Goal: Transaction & Acquisition: Purchase product/service

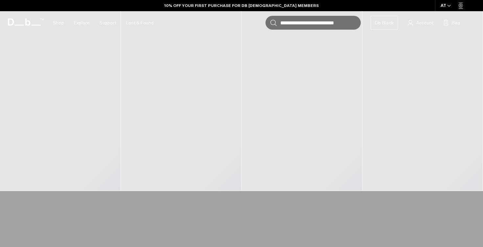
scroll to position [303, 0]
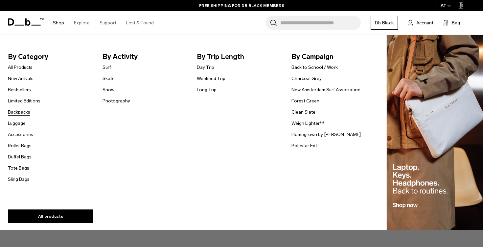
click at [21, 114] on link "Backpacks" at bounding box center [19, 112] width 22 height 7
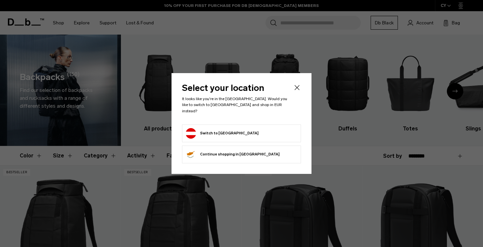
click at [211, 129] on button "Switch to Austria" at bounding box center [222, 133] width 73 height 11
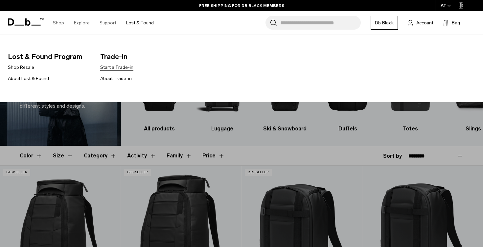
click at [120, 67] on link "Start a Trade-in" at bounding box center [116, 67] width 33 height 7
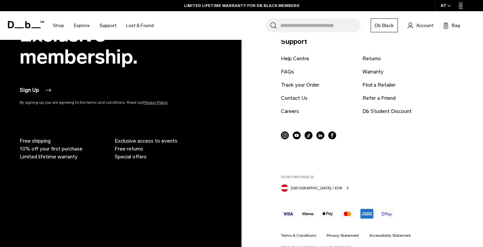
scroll to position [1393, 0]
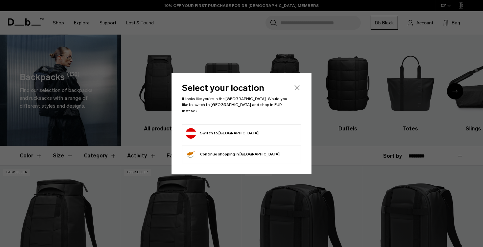
click at [224, 128] on button "Switch to Austria" at bounding box center [222, 133] width 73 height 11
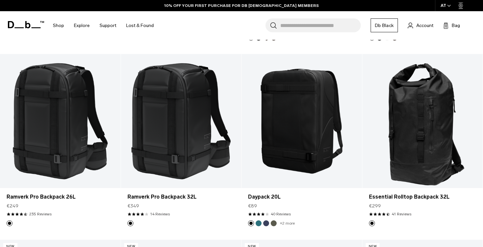
scroll to position [852, 0]
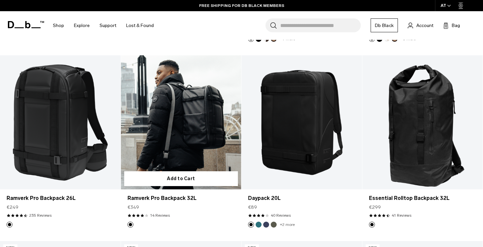
click at [186, 120] on link "Ramverk Pro Backpack 32L" at bounding box center [181, 122] width 121 height 134
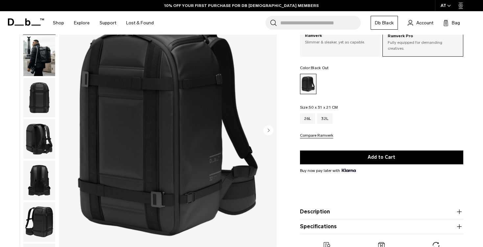
scroll to position [43, 0]
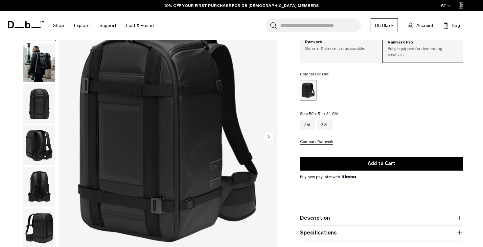
click at [269, 136] on icon "Next slide" at bounding box center [269, 136] width 2 height 3
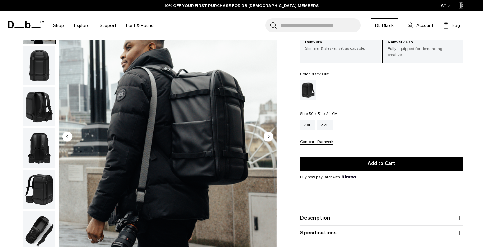
scroll to position [41, 0]
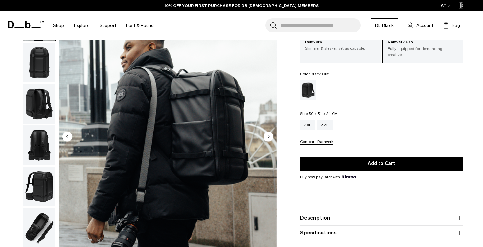
click at [269, 136] on icon "Next slide" at bounding box center [269, 136] width 2 height 3
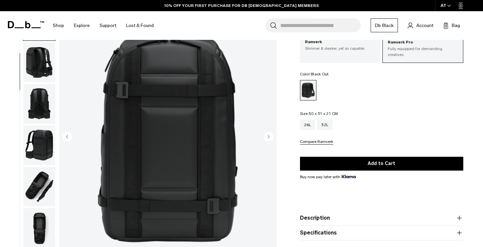
click at [269, 136] on icon "Next slide" at bounding box center [269, 136] width 2 height 3
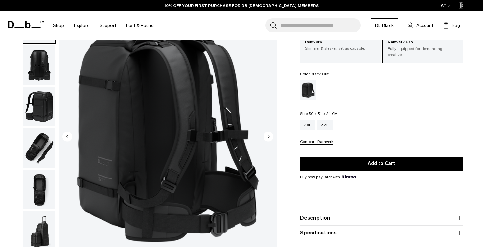
scroll to position [124, 0]
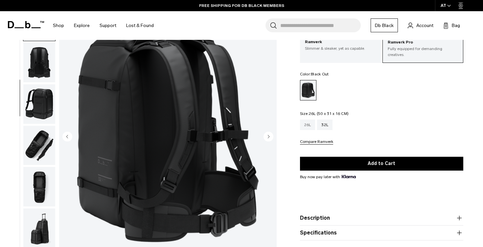
click at [306, 125] on div "26L" at bounding box center [307, 124] width 15 height 11
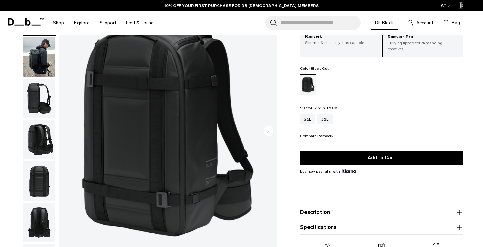
click at [270, 130] on circle "Next slide" at bounding box center [269, 131] width 10 height 10
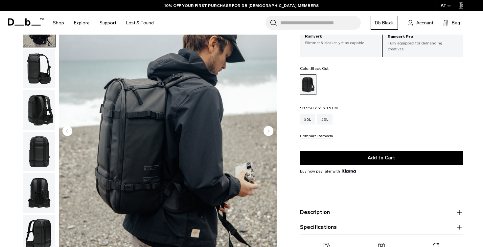
scroll to position [41, 0]
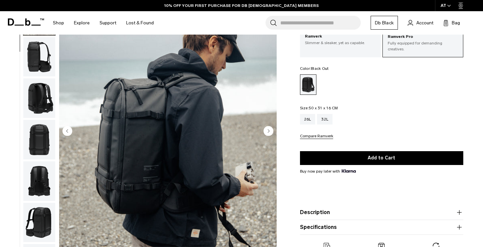
click at [270, 130] on circle "Next slide" at bounding box center [269, 131] width 10 height 10
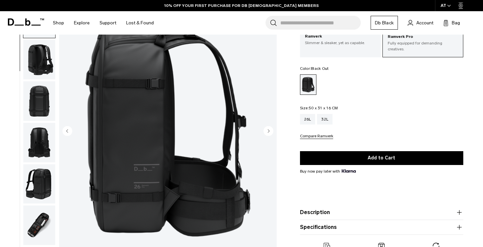
scroll to position [83, 0]
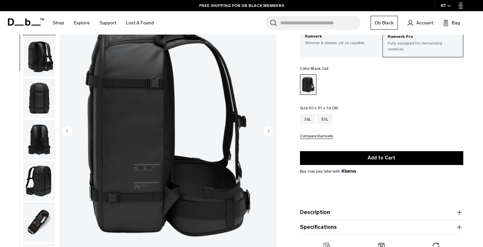
click at [270, 130] on circle "Next slide" at bounding box center [269, 131] width 10 height 10
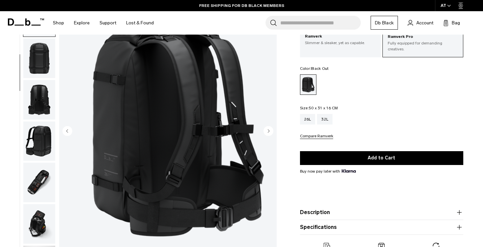
scroll to position [124, 0]
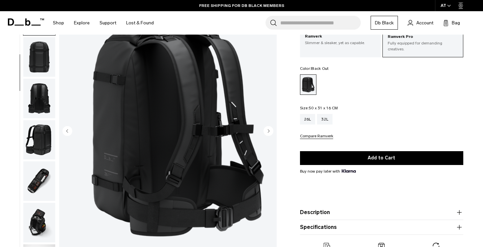
click at [270, 130] on circle "Next slide" at bounding box center [269, 131] width 10 height 10
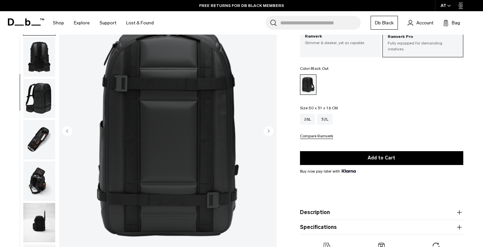
click at [270, 130] on circle "Next slide" at bounding box center [269, 131] width 10 height 10
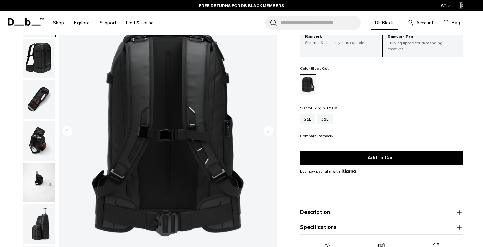
scroll to position [207, 0]
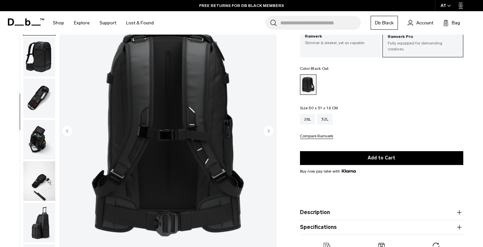
click at [164, 137] on img "6 / 13" at bounding box center [168, 131] width 218 height 272
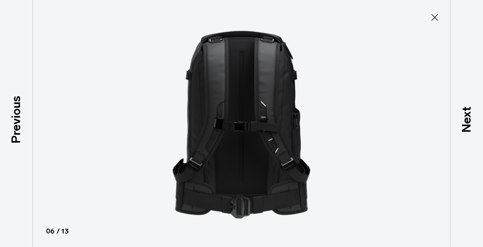
click at [437, 19] on icon at bounding box center [435, 17] width 11 height 11
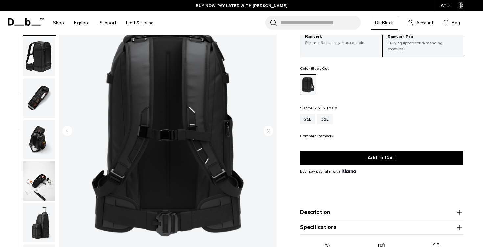
click at [269, 133] on circle "Next slide" at bounding box center [269, 131] width 10 height 10
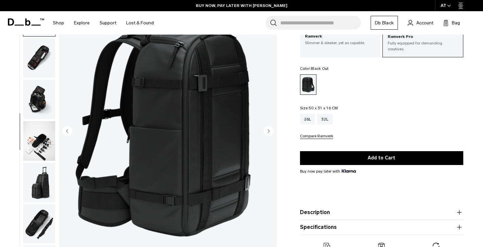
scroll to position [248, 0]
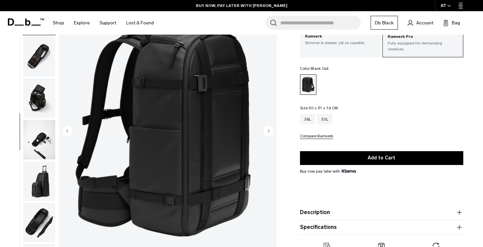
click at [269, 133] on circle "Next slide" at bounding box center [269, 131] width 10 height 10
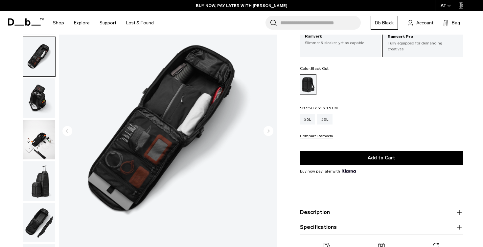
scroll to position [264, 0]
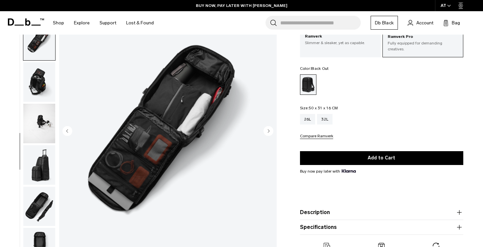
click at [269, 133] on circle "Next slide" at bounding box center [269, 131] width 10 height 10
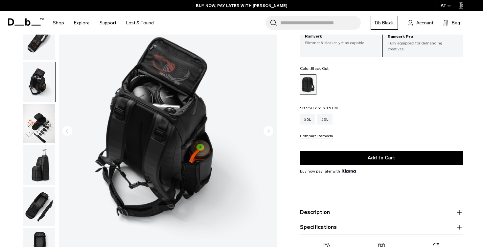
click at [269, 133] on circle "Next slide" at bounding box center [269, 131] width 10 height 10
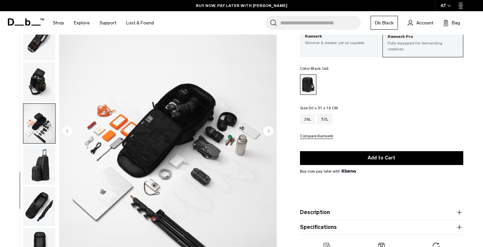
click at [269, 133] on circle "Next slide" at bounding box center [269, 131] width 10 height 10
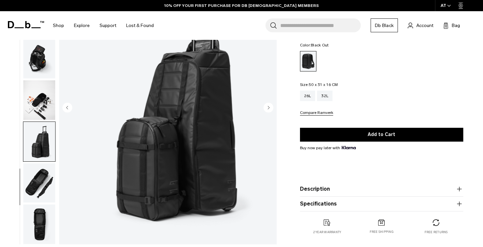
scroll to position [0, 0]
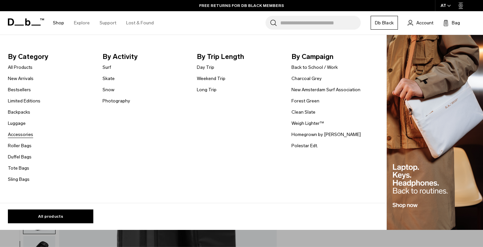
click at [29, 134] on link "Accessories" at bounding box center [20, 134] width 25 height 7
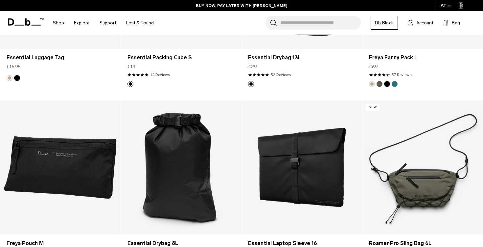
scroll to position [1330, 0]
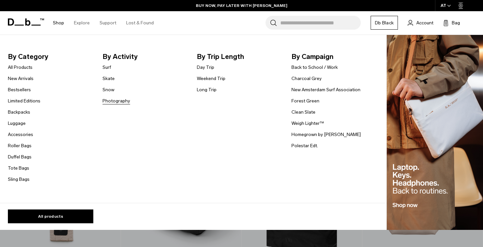
click at [114, 101] on link "Photography" at bounding box center [117, 100] width 28 height 7
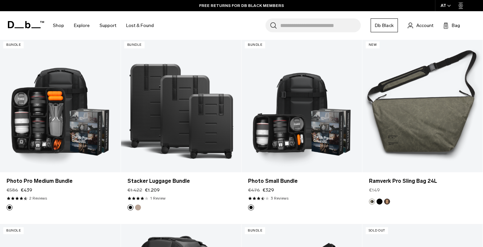
scroll to position [870, 0]
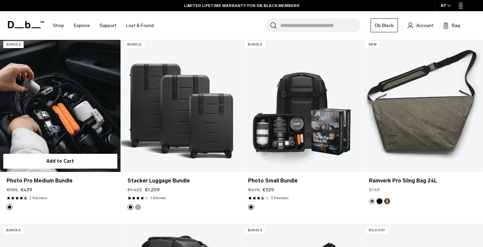
click at [79, 104] on link "Photo Pro Medium Bundle" at bounding box center [60, 105] width 121 height 134
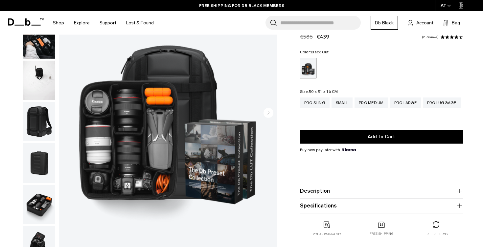
scroll to position [67, 0]
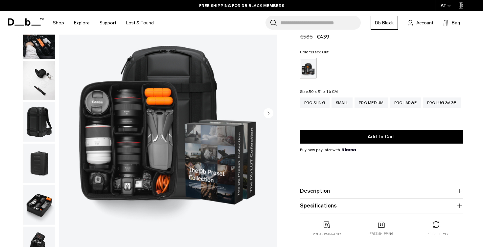
click at [458, 190] on icon "button" at bounding box center [460, 191] width 8 height 8
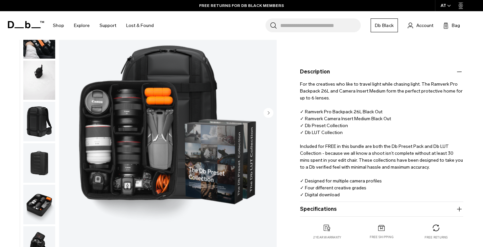
scroll to position [143, 0]
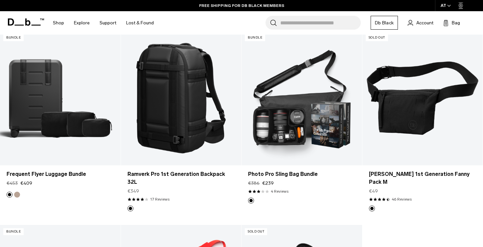
scroll to position [1059, 0]
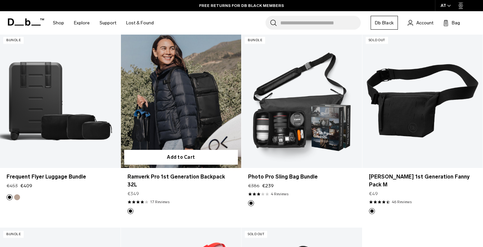
click at [206, 98] on link "Ramverk Pro 1st Generation Backpack 32L" at bounding box center [181, 101] width 121 height 134
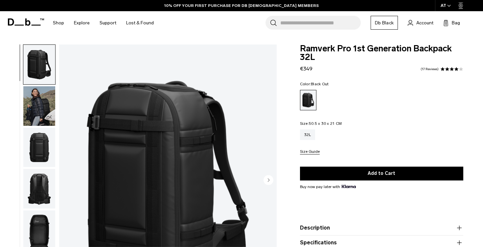
click at [36, 141] on img "button" at bounding box center [39, 147] width 32 height 39
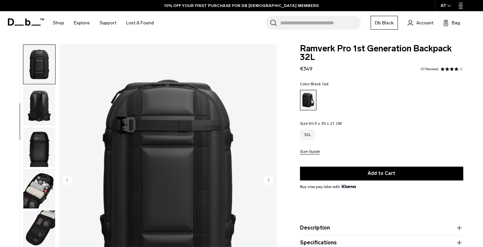
click at [40, 106] on img "button" at bounding box center [39, 105] width 32 height 39
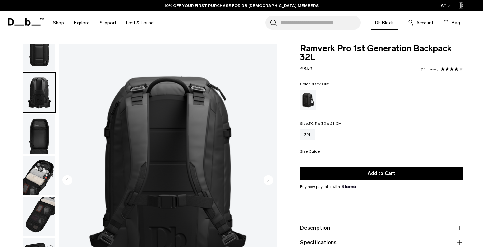
scroll to position [99, 0]
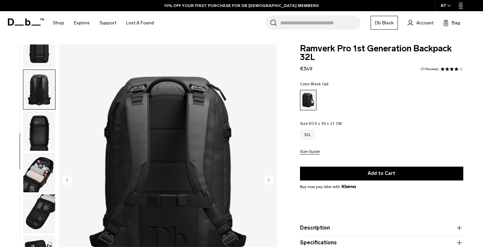
click at [41, 138] on img "button" at bounding box center [39, 130] width 32 height 39
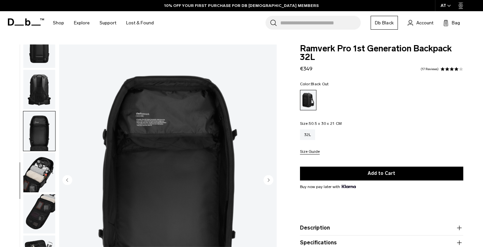
click at [48, 178] on img "button" at bounding box center [39, 172] width 32 height 39
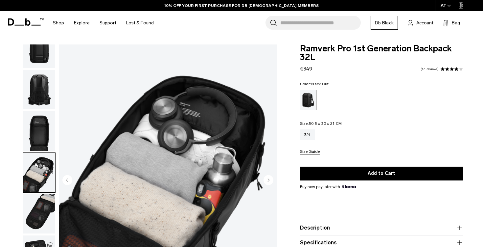
click at [43, 219] on img "button" at bounding box center [39, 213] width 32 height 39
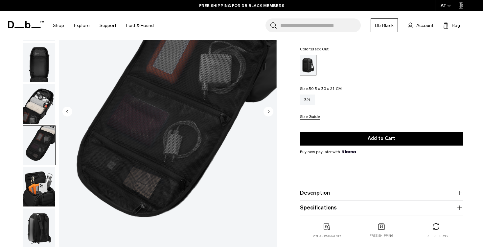
scroll to position [68, 0]
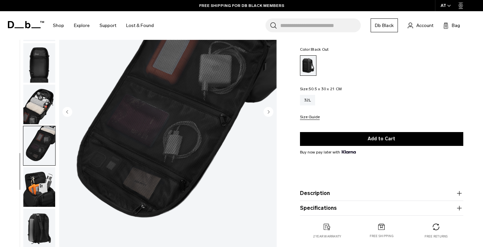
click at [41, 187] on img "button" at bounding box center [39, 186] width 32 height 39
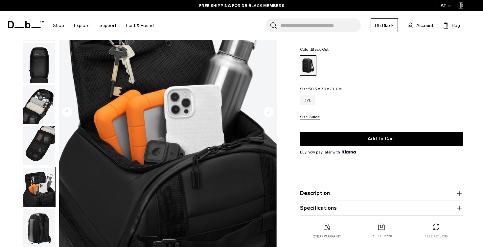
click at [40, 226] on img "button" at bounding box center [39, 227] width 32 height 39
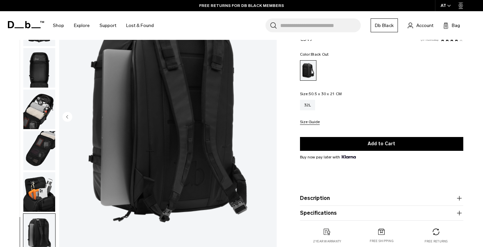
scroll to position [0, 0]
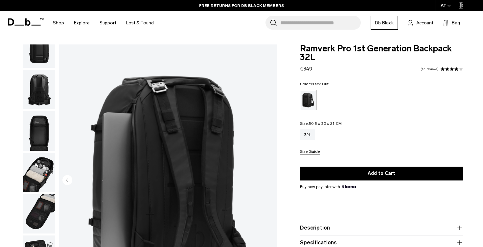
click at [23, 85] on img "button" at bounding box center [39, 89] width 32 height 39
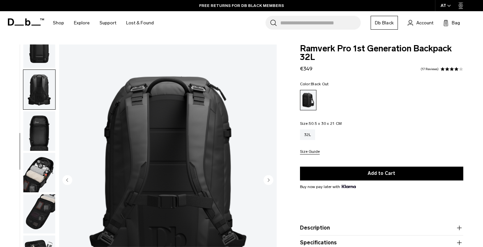
click at [44, 56] on img "button" at bounding box center [39, 48] width 32 height 39
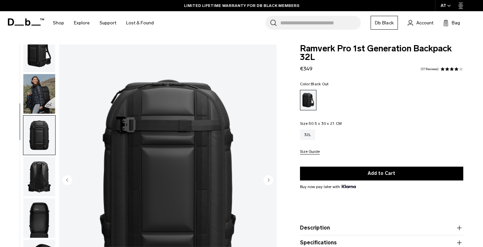
click at [41, 101] on img "button" at bounding box center [39, 93] width 32 height 39
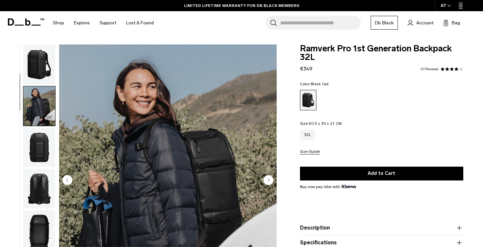
click at [44, 64] on img "button" at bounding box center [39, 64] width 32 height 39
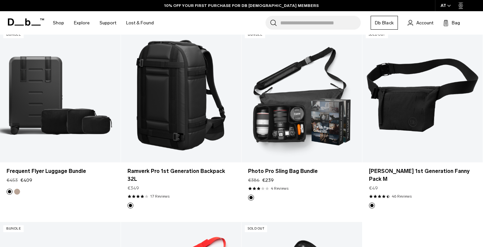
scroll to position [1058, 0]
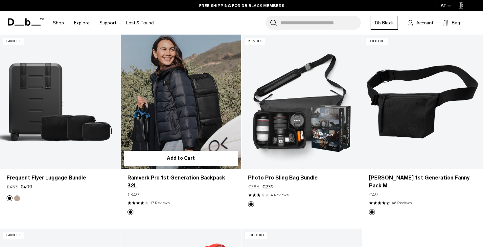
click at [222, 114] on link "Ramverk Pro 1st Generation Backpack 32L" at bounding box center [181, 102] width 121 height 134
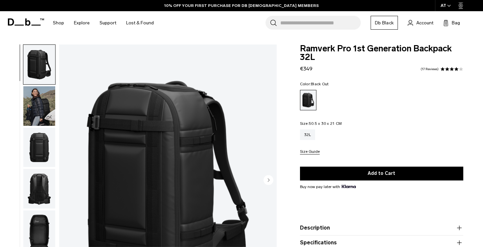
click at [35, 145] on img "button" at bounding box center [39, 147] width 32 height 39
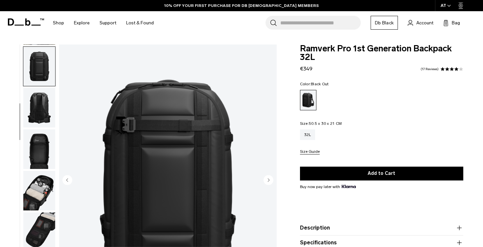
scroll to position [83, 0]
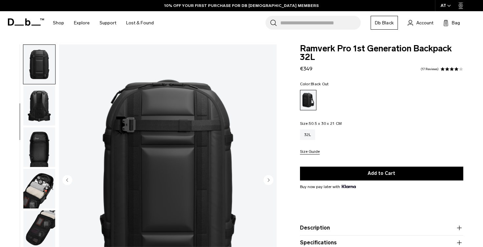
click at [43, 126] on ul at bounding box center [39, 180] width 33 height 272
click at [39, 137] on img "button" at bounding box center [39, 146] width 32 height 39
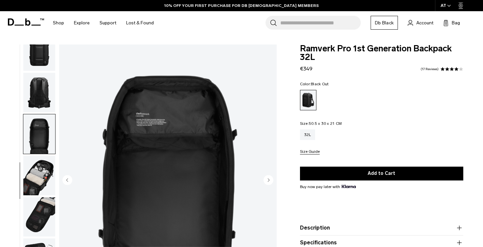
scroll to position [99, 0]
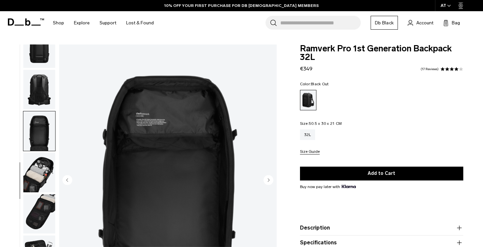
click at [38, 166] on img "button" at bounding box center [39, 172] width 32 height 39
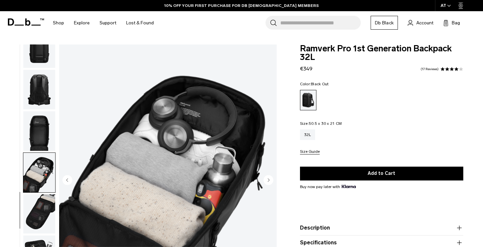
click at [38, 206] on img "button" at bounding box center [39, 213] width 32 height 39
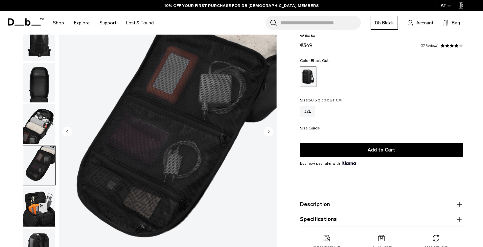
scroll to position [61, 0]
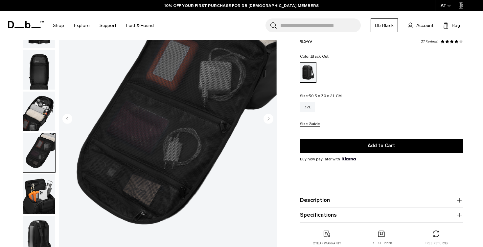
click at [44, 151] on img "button" at bounding box center [39, 152] width 32 height 39
click at [44, 184] on img "button" at bounding box center [39, 193] width 32 height 39
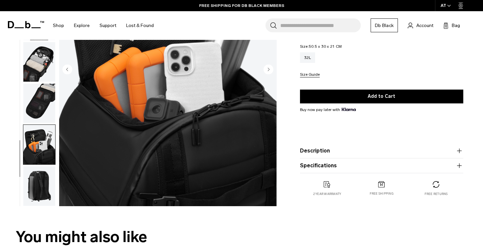
scroll to position [111, 0]
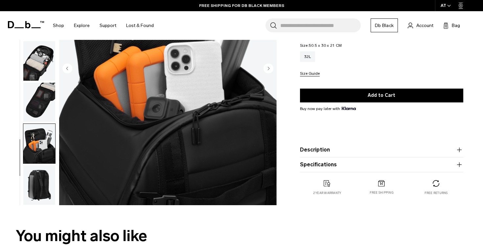
click at [44, 184] on img "button" at bounding box center [39, 184] width 32 height 39
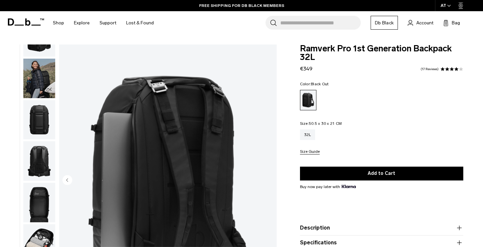
scroll to position [0, 0]
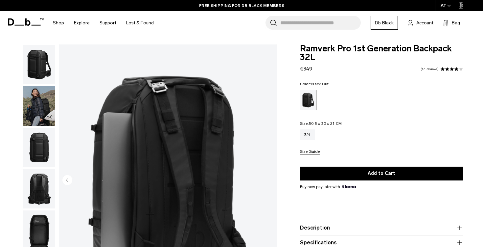
click at [40, 59] on img "button" at bounding box center [39, 64] width 32 height 39
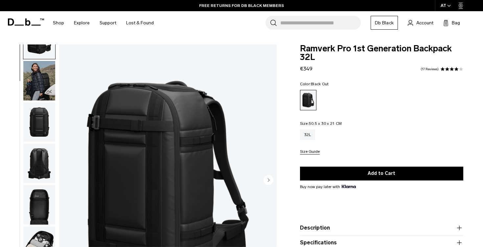
click at [41, 83] on img "button" at bounding box center [39, 80] width 32 height 39
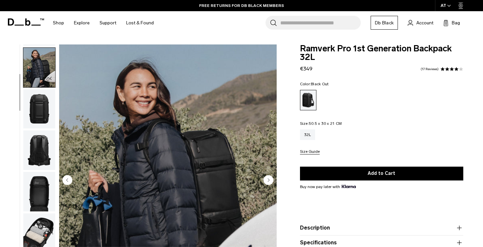
scroll to position [41, 0]
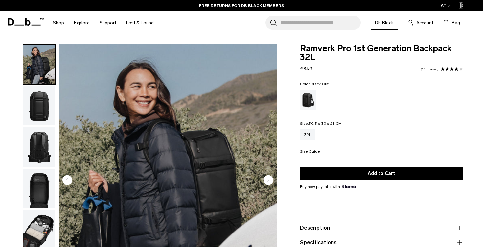
click at [271, 181] on circle "Next slide" at bounding box center [269, 180] width 10 height 10
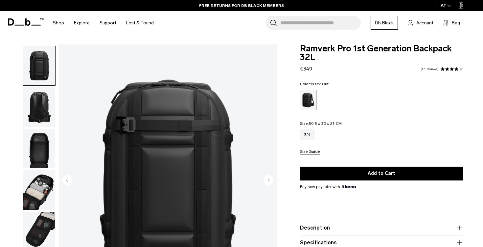
scroll to position [83, 0]
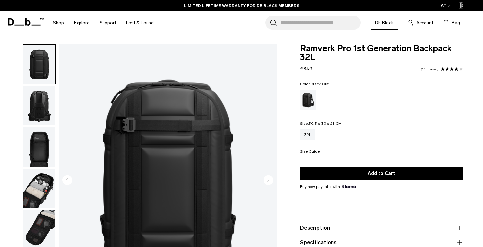
click at [271, 181] on circle "Next slide" at bounding box center [269, 180] width 10 height 10
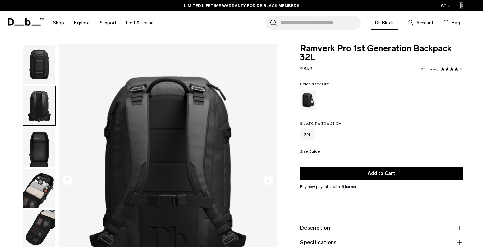
scroll to position [99, 0]
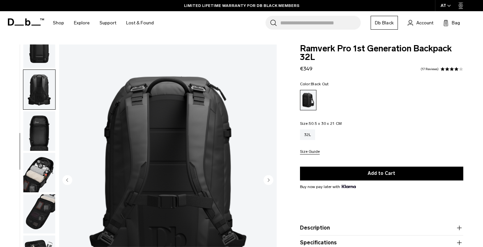
click at [271, 181] on circle "Next slide" at bounding box center [269, 180] width 10 height 10
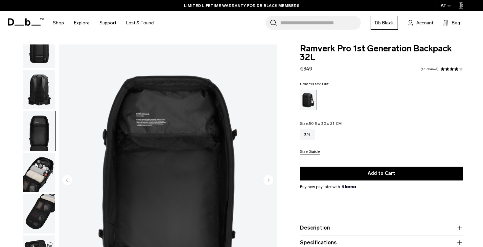
click at [271, 181] on circle "Next slide" at bounding box center [269, 180] width 10 height 10
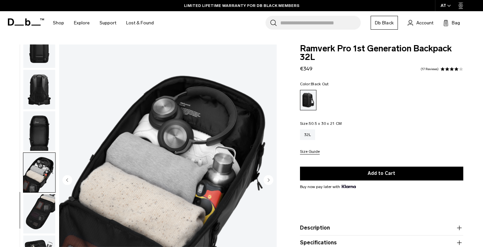
click at [271, 181] on circle "Next slide" at bounding box center [269, 180] width 10 height 10
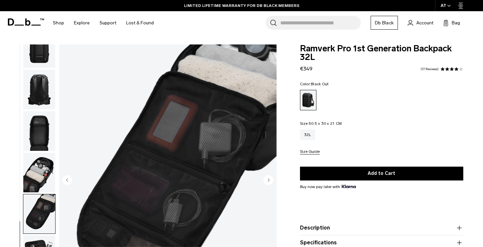
click at [271, 181] on circle "Next slide" at bounding box center [269, 180] width 10 height 10
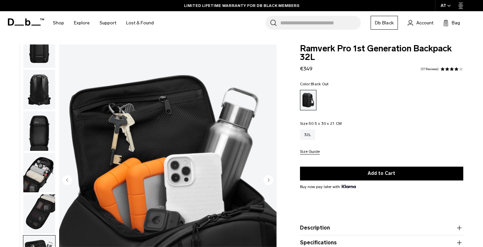
click at [271, 181] on circle "Next slide" at bounding box center [269, 180] width 10 height 10
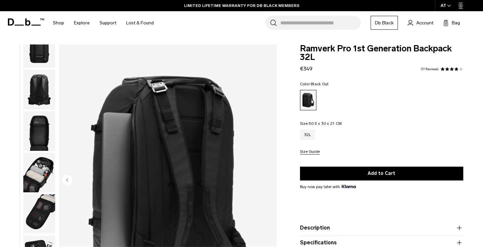
click at [271, 181] on img "9 / 9" at bounding box center [168, 180] width 218 height 272
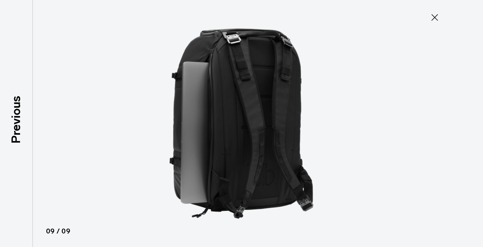
click at [433, 19] on icon at bounding box center [435, 17] width 7 height 7
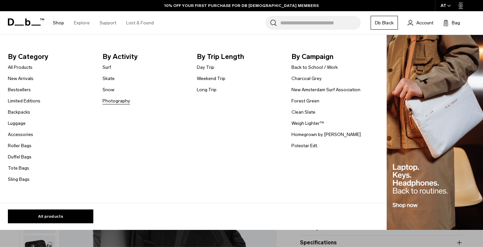
click at [112, 100] on link "Photography" at bounding box center [117, 100] width 28 height 7
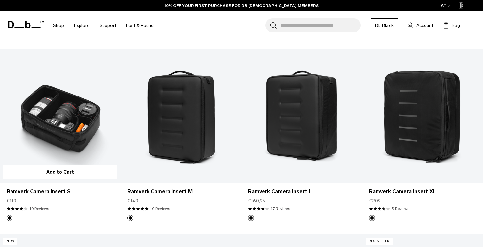
scroll to position [302, 0]
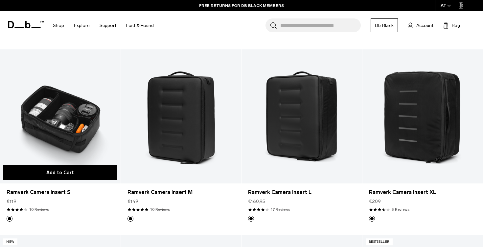
click at [59, 174] on button "Add to Cart" at bounding box center [60, 172] width 114 height 15
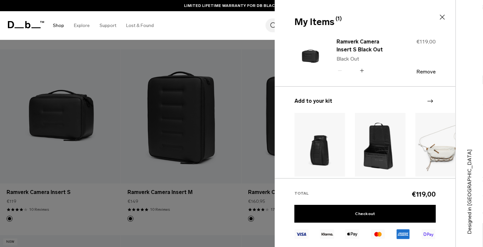
click at [59, 26] on link "Shop" at bounding box center [58, 25] width 11 height 23
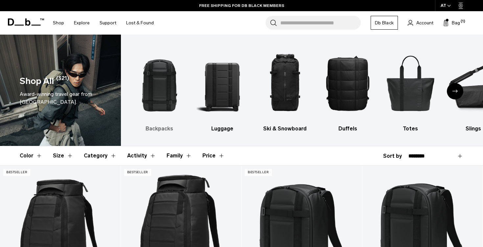
click at [163, 80] on img "1 / 10" at bounding box center [159, 82] width 51 height 77
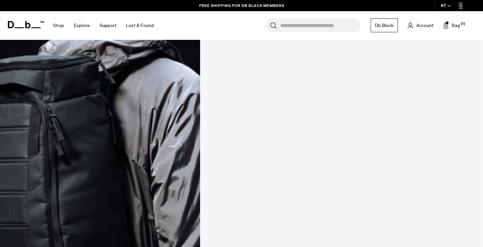
scroll to position [858, 0]
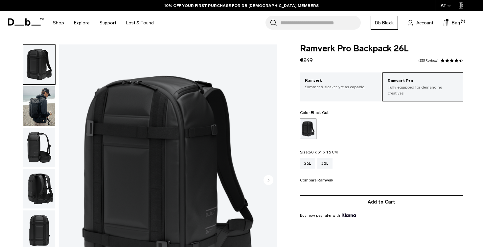
click at [378, 196] on button "Add to Cart" at bounding box center [381, 202] width 163 height 14
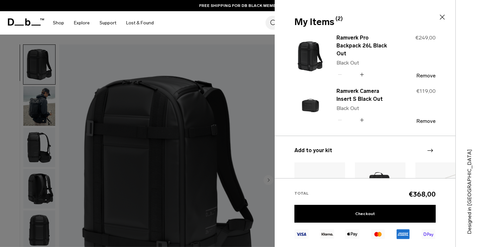
click at [443, 17] on icon at bounding box center [442, 17] width 5 height 5
